Goal: Go to known website: Access a specific website the user already knows

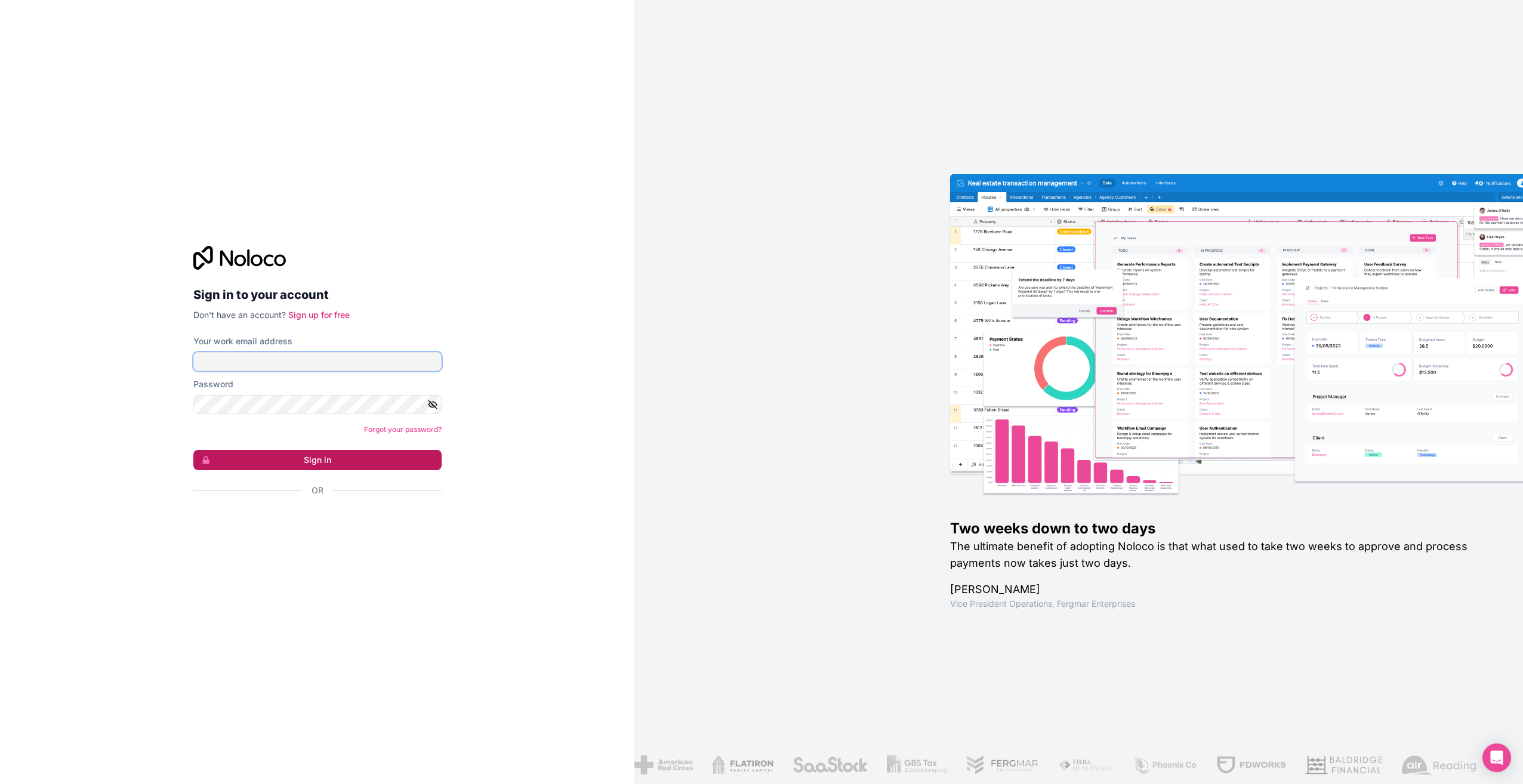
type input "[PERSON_NAME][EMAIL_ADDRESS][DOMAIN_NAME]"
click at [331, 462] on button "Sign in" at bounding box center [317, 460] width 248 height 20
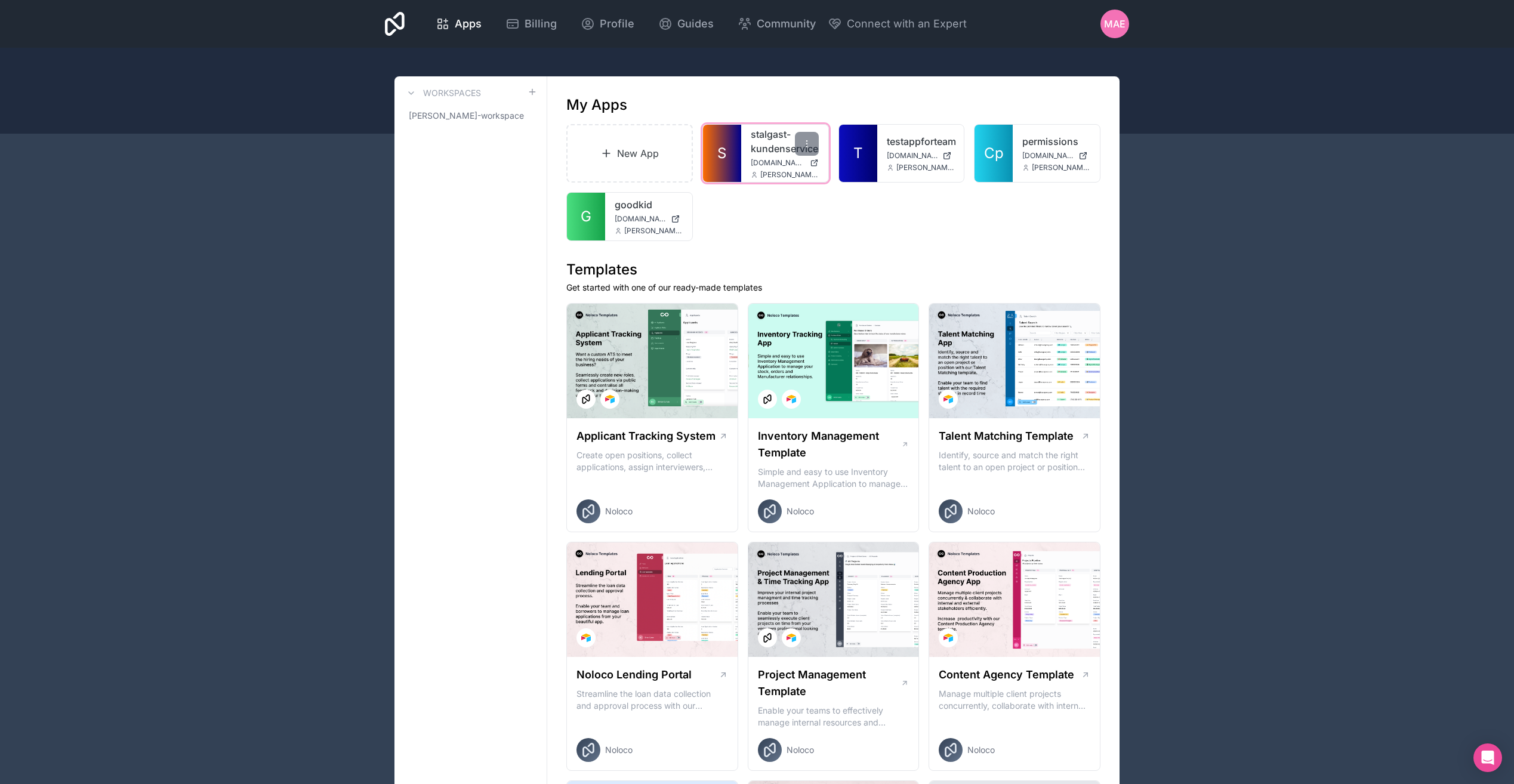
click at [749, 164] on div "stalgast-kundenservice [DOMAIN_NAME] [DOMAIN_NAME][EMAIL_ADDRESS][DOMAIN_NAME]" at bounding box center [784, 153] width 87 height 57
click at [740, 165] on div "S stalgast-kundenservice [DOMAIN_NAME] [DOMAIN_NAME][EMAIL_ADDRESS][DOMAIN_NAME]" at bounding box center [765, 153] width 125 height 57
click at [736, 165] on link "S" at bounding box center [722, 153] width 38 height 57
